Goal: Task Accomplishment & Management: Use online tool/utility

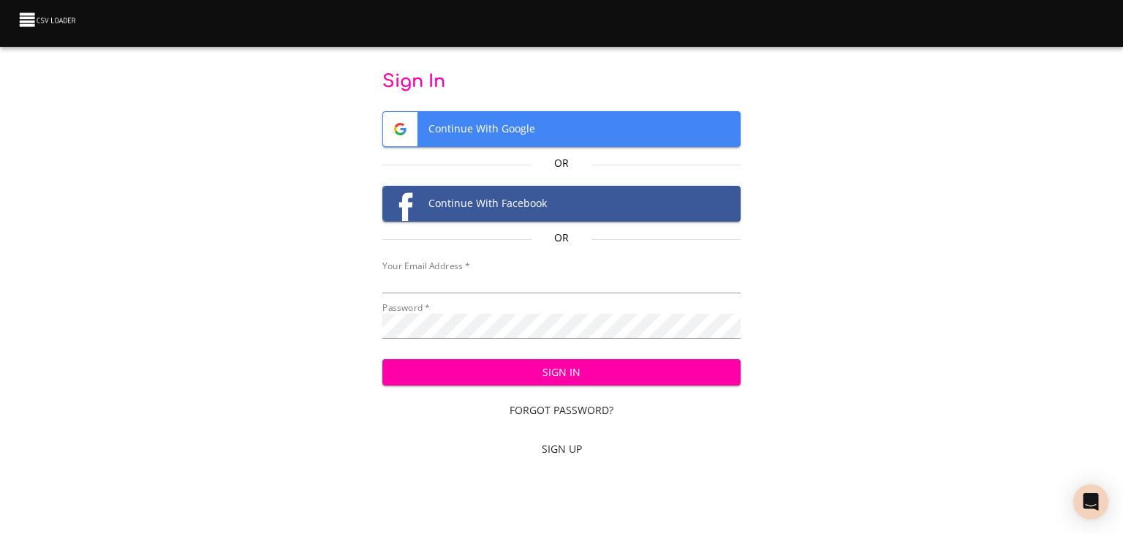
type input "[EMAIL_ADDRESS][DOMAIN_NAME]"
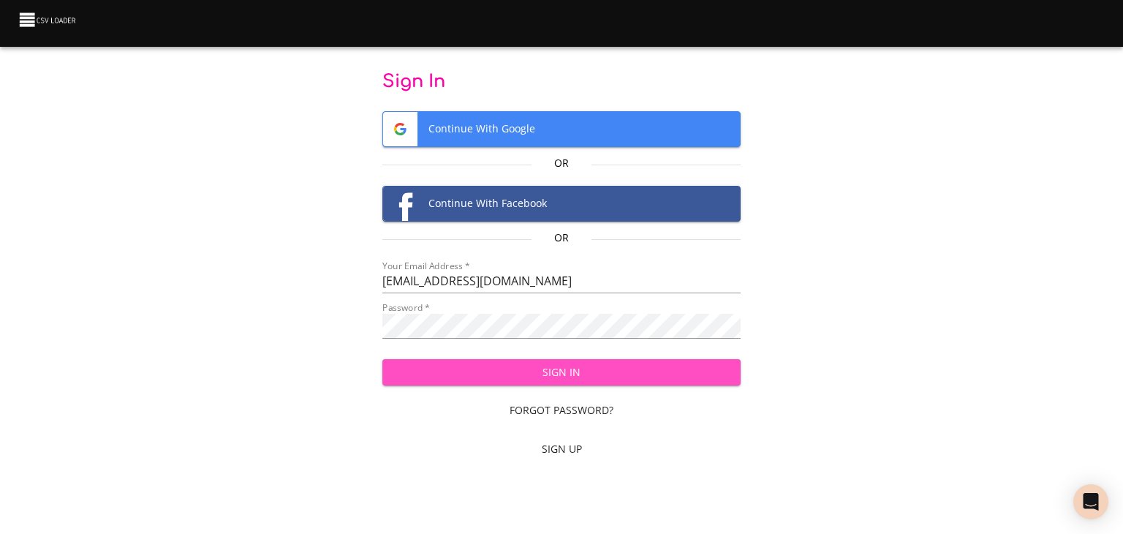
click at [590, 382] on span "Sign In" at bounding box center [562, 372] width 336 height 18
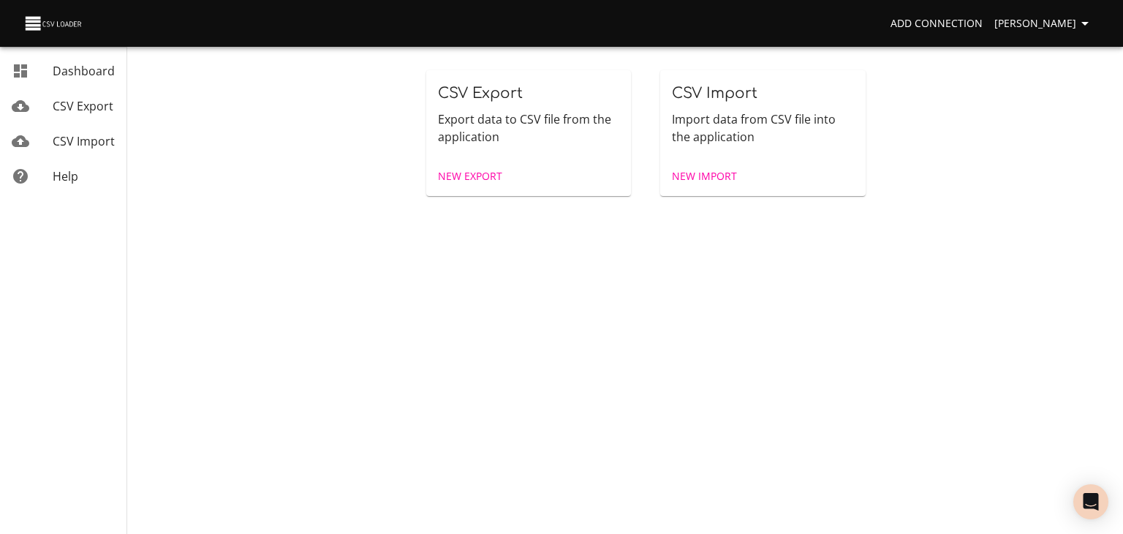
click at [114, 149] on span "CSV Import" at bounding box center [84, 141] width 62 height 16
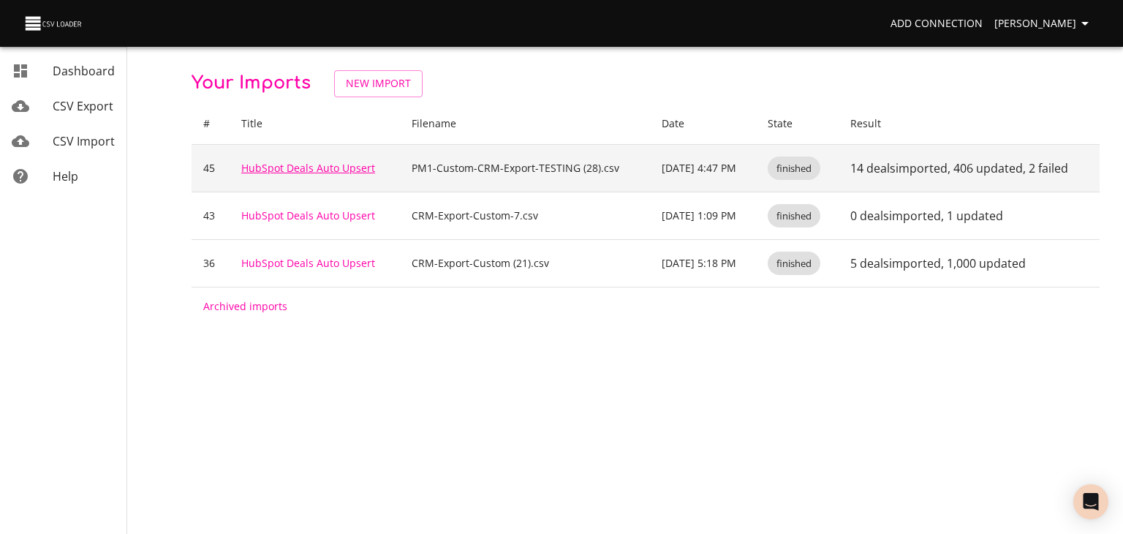
click at [324, 175] on link "HubSpot Deals Auto Upsert" at bounding box center [308, 168] width 134 height 14
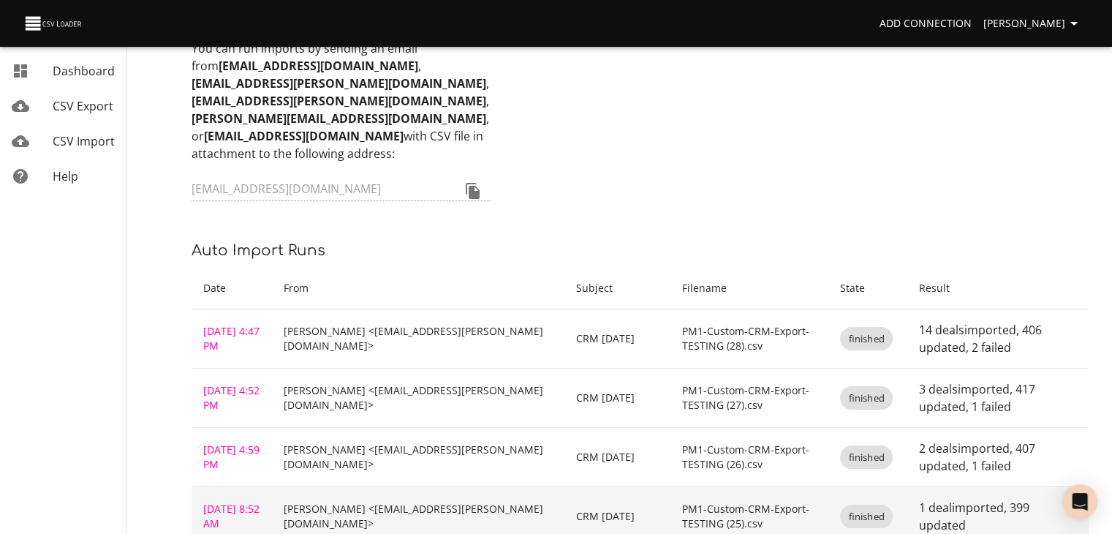
scroll to position [292, 0]
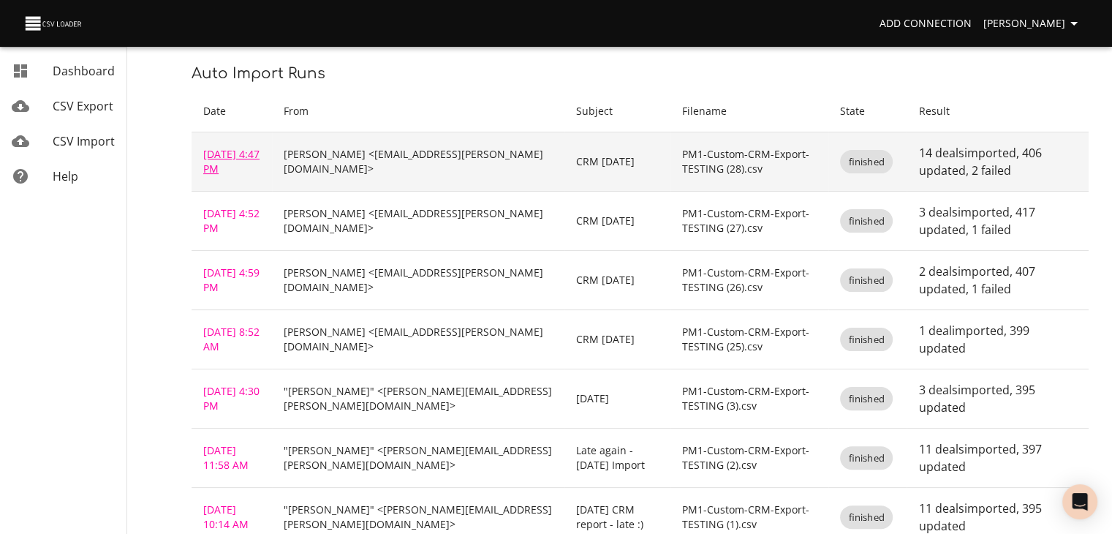
click at [219, 175] on link "Sep 10, 2025 4:47 PM" at bounding box center [231, 161] width 56 height 29
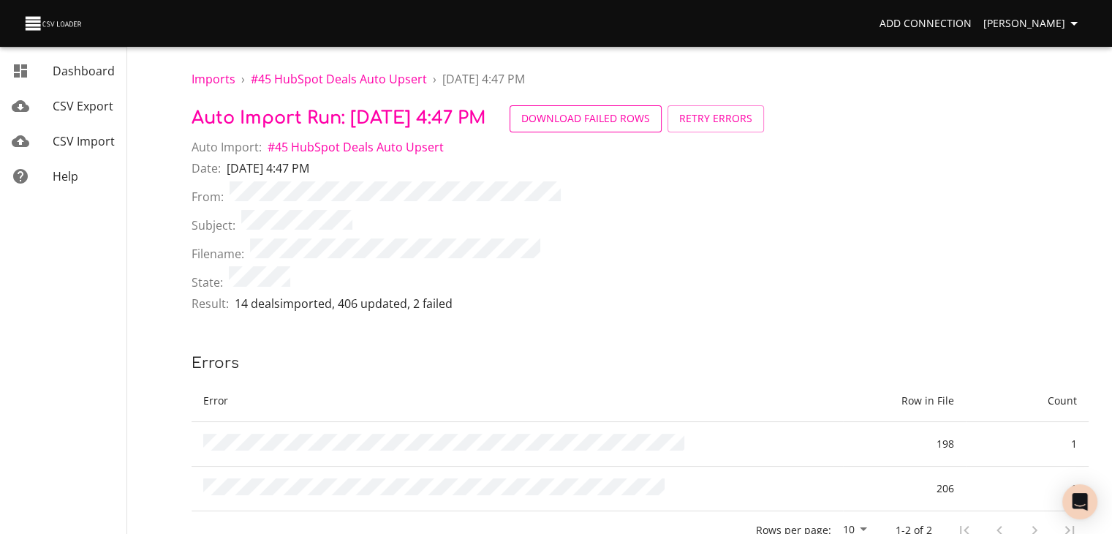
click at [650, 128] on span "Download Failed Rows" at bounding box center [585, 119] width 129 height 18
